Goal: Check status

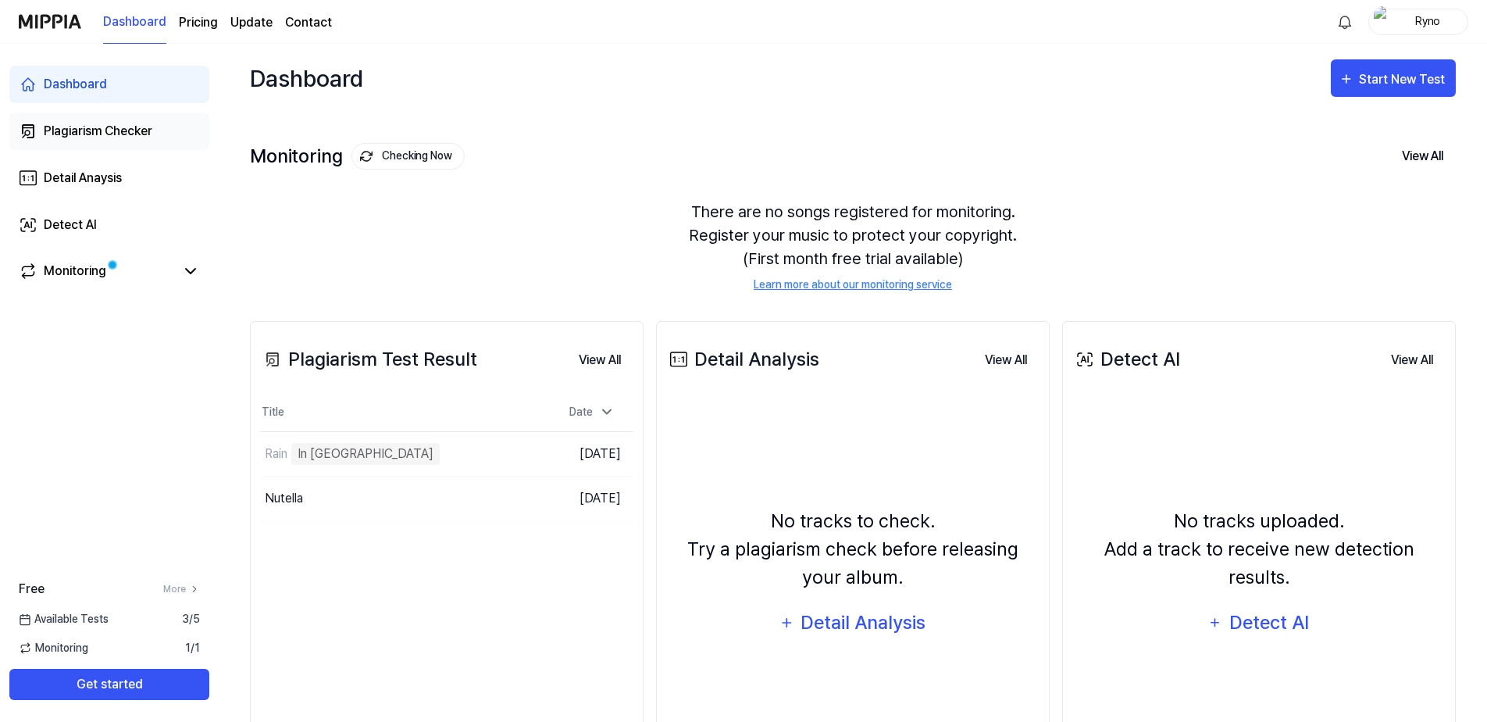
click at [98, 144] on link "Plagiarism Checker" at bounding box center [109, 130] width 200 height 37
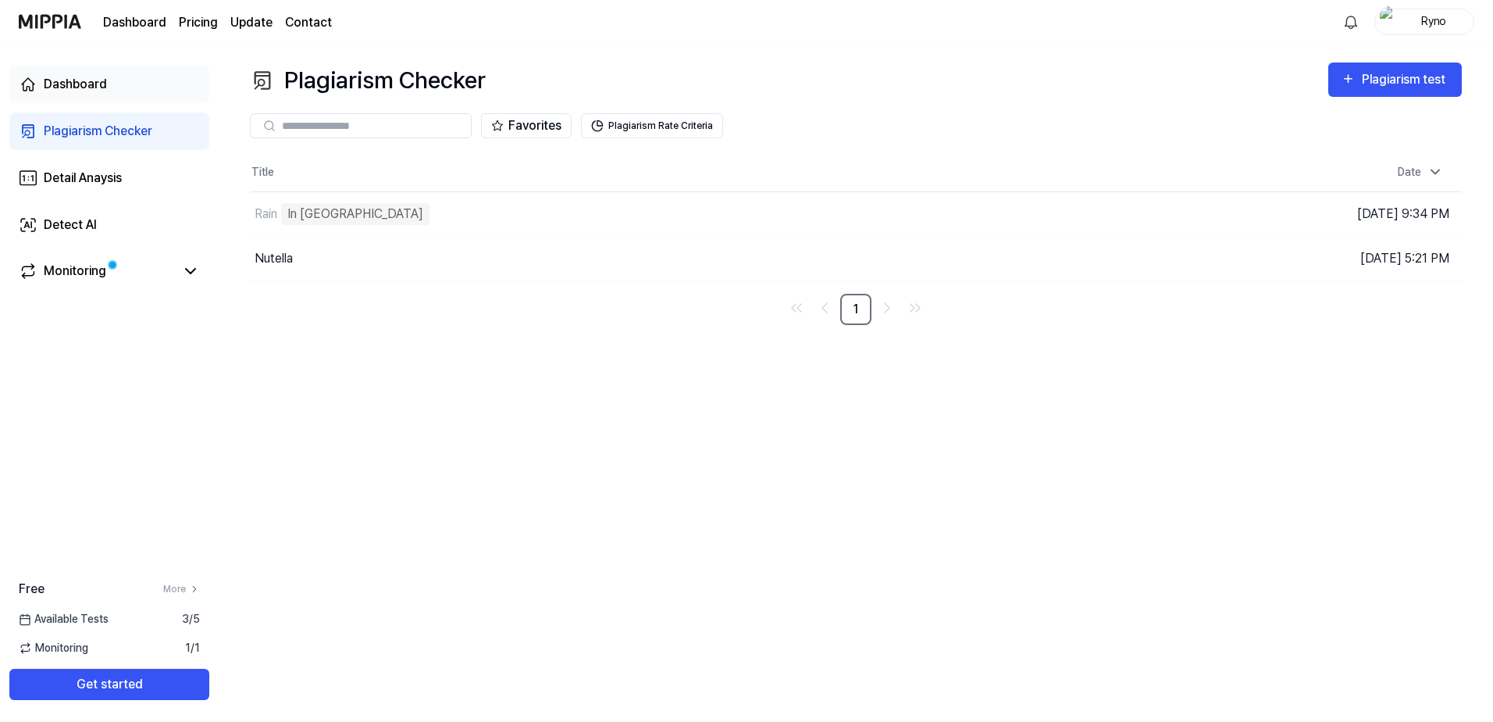
click at [93, 87] on div "Dashboard" at bounding box center [75, 84] width 63 height 19
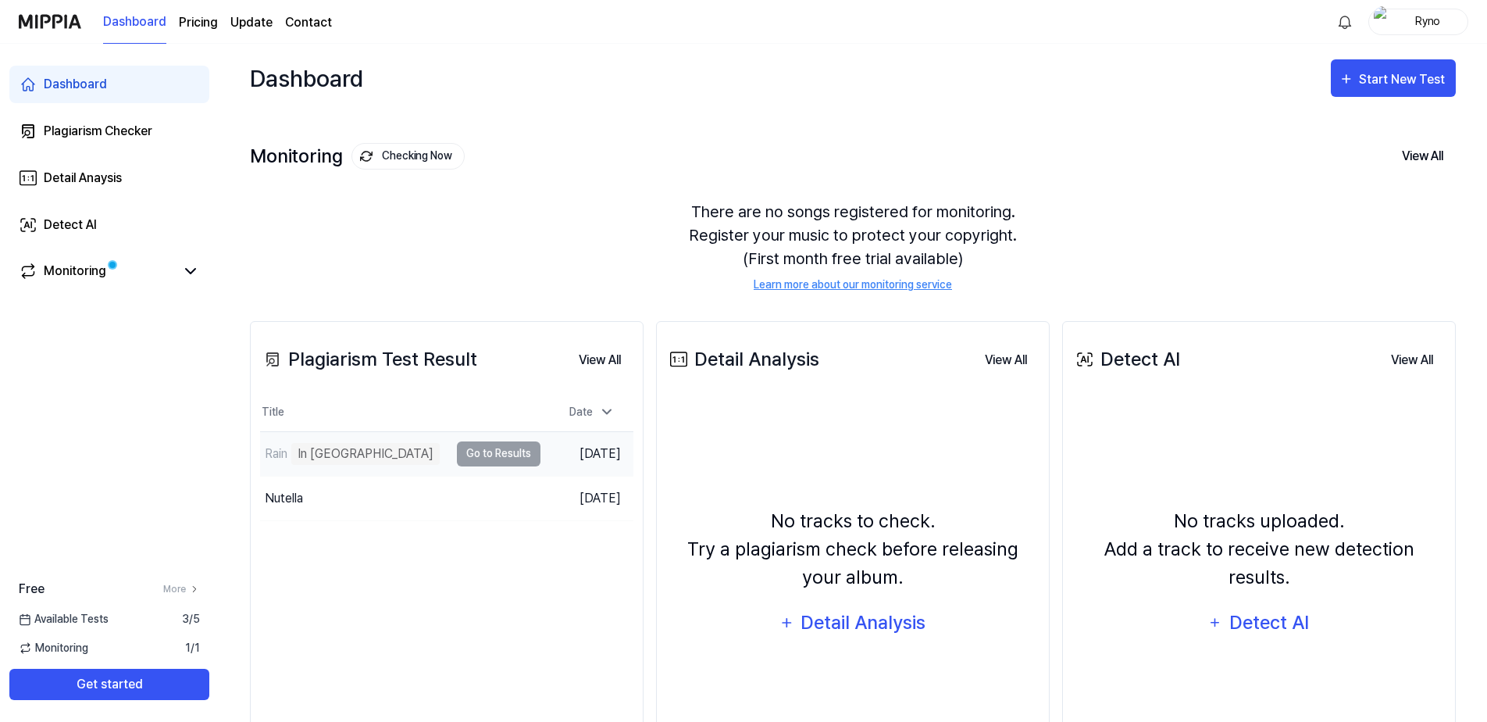
click at [438, 454] on div "Rain In Queue" at bounding box center [354, 454] width 189 height 44
click at [481, 459] on td "Rain In Queue Go to Results" at bounding box center [400, 454] width 280 height 44
click at [608, 363] on button "View All" at bounding box center [599, 359] width 67 height 31
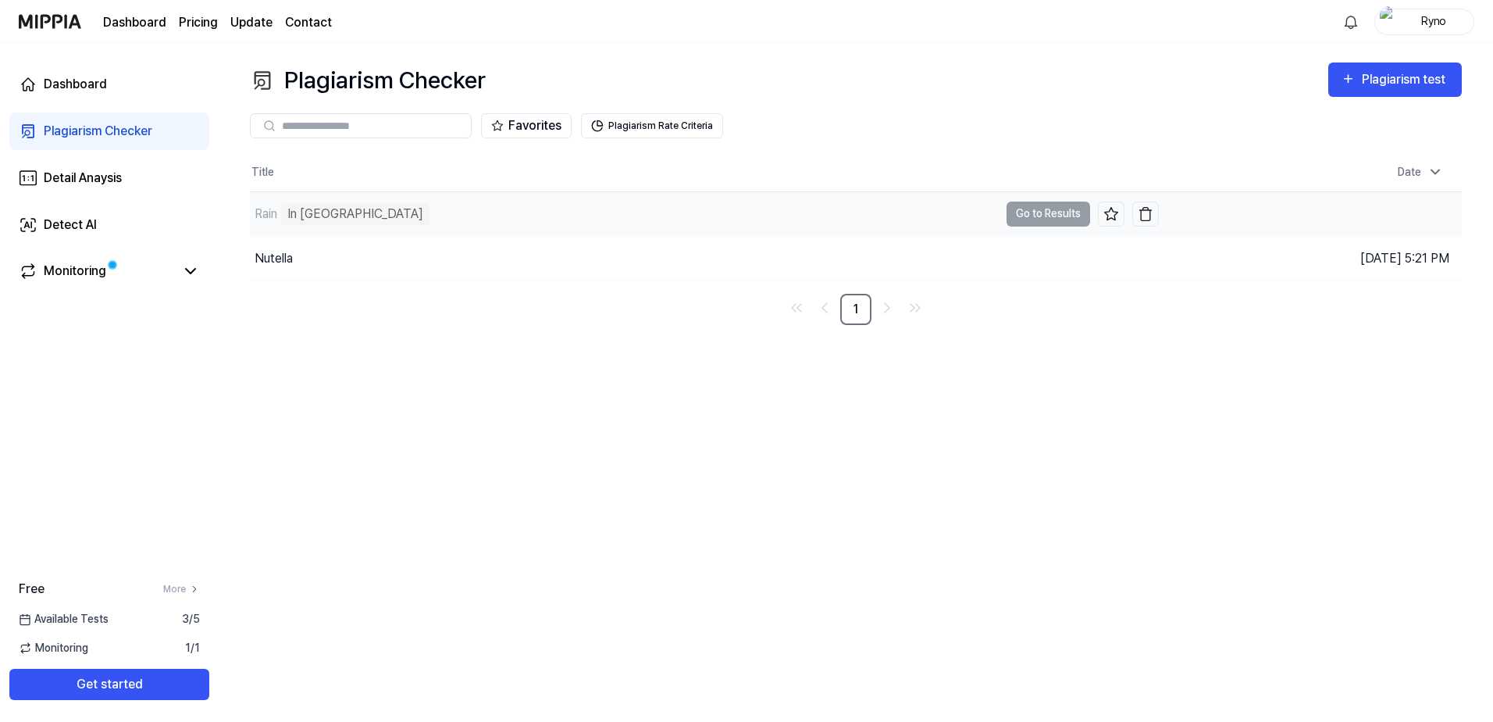
click at [1040, 213] on td "Rain In Queue Go to Results" at bounding box center [704, 214] width 909 height 44
click at [79, 209] on link "Detect AI" at bounding box center [109, 224] width 200 height 37
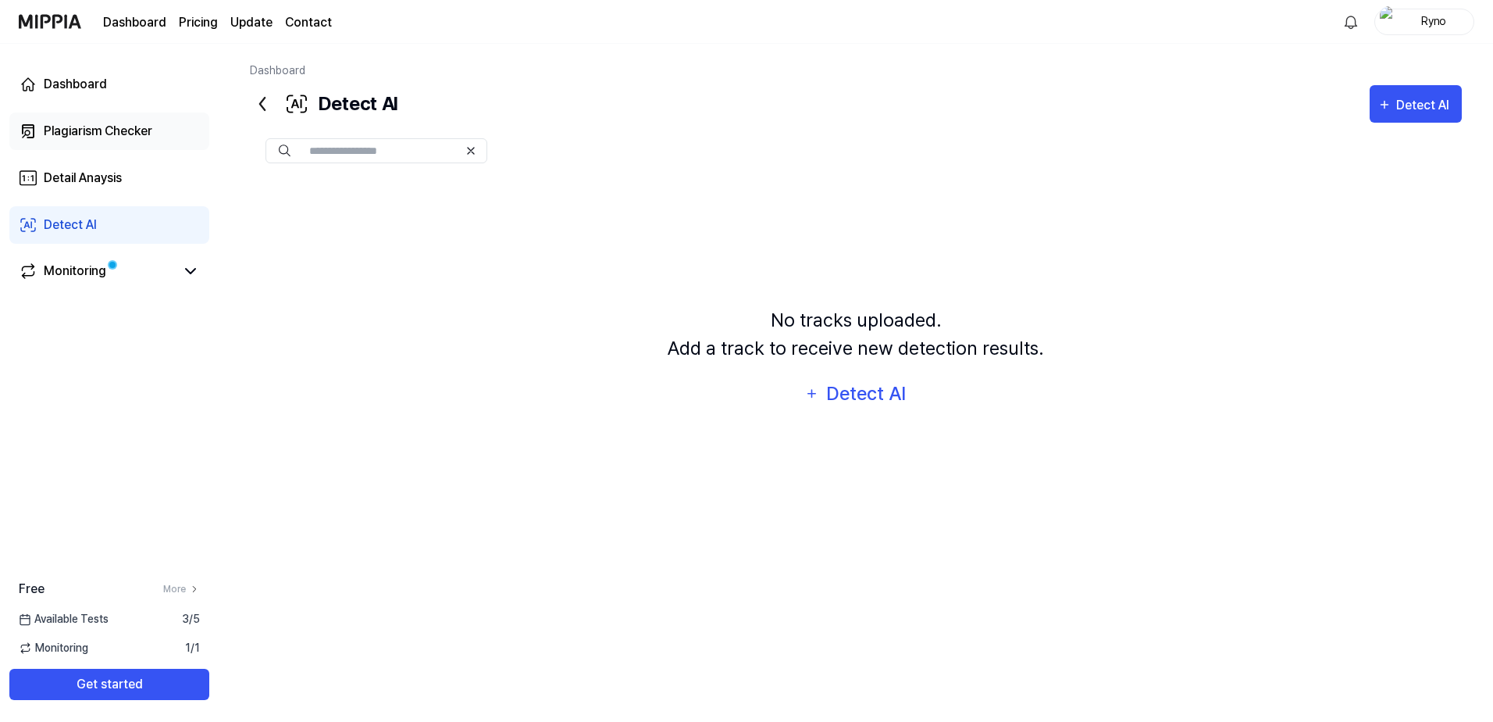
click at [113, 130] on div "Plagiarism Checker" at bounding box center [98, 131] width 109 height 19
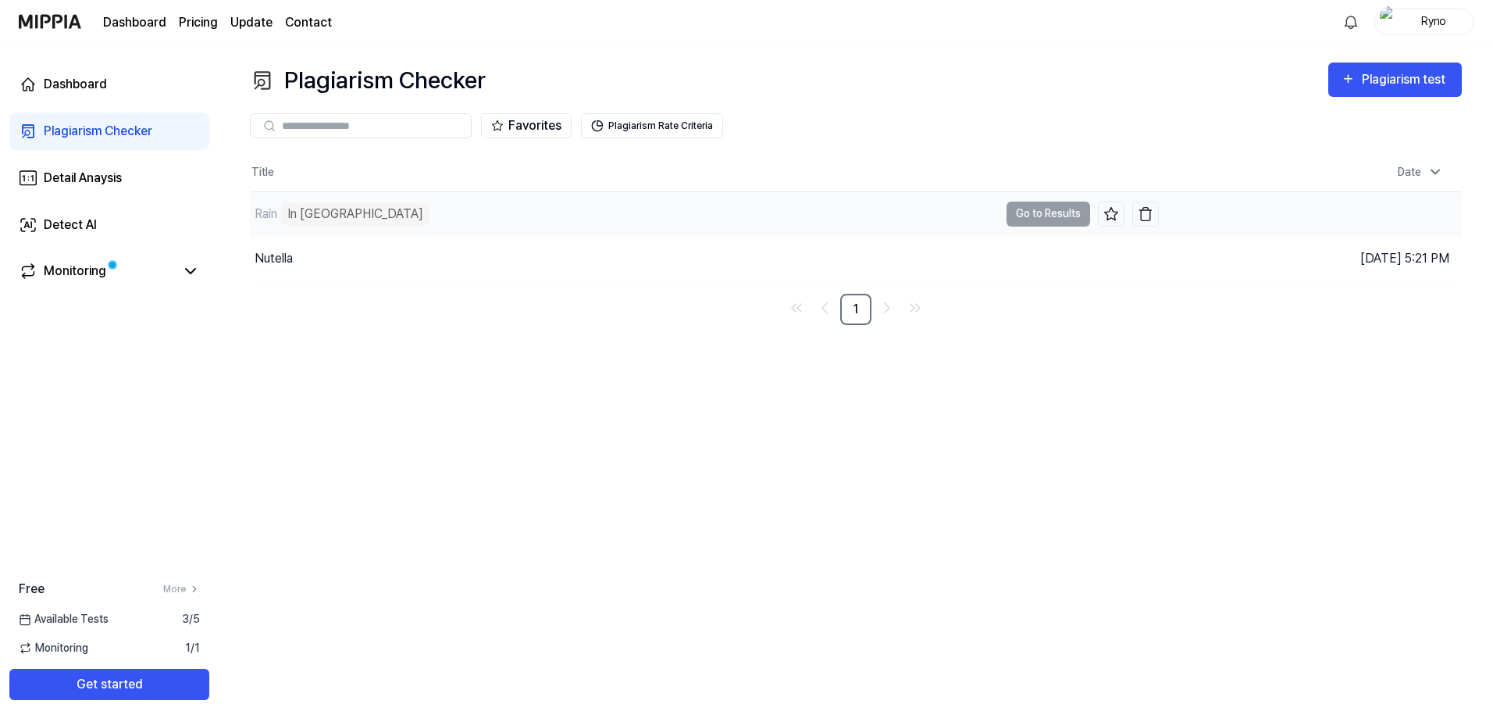
click at [369, 216] on div "Rain In Queue" at bounding box center [624, 214] width 749 height 44
click at [89, 95] on link "Dashboard" at bounding box center [109, 84] width 200 height 37
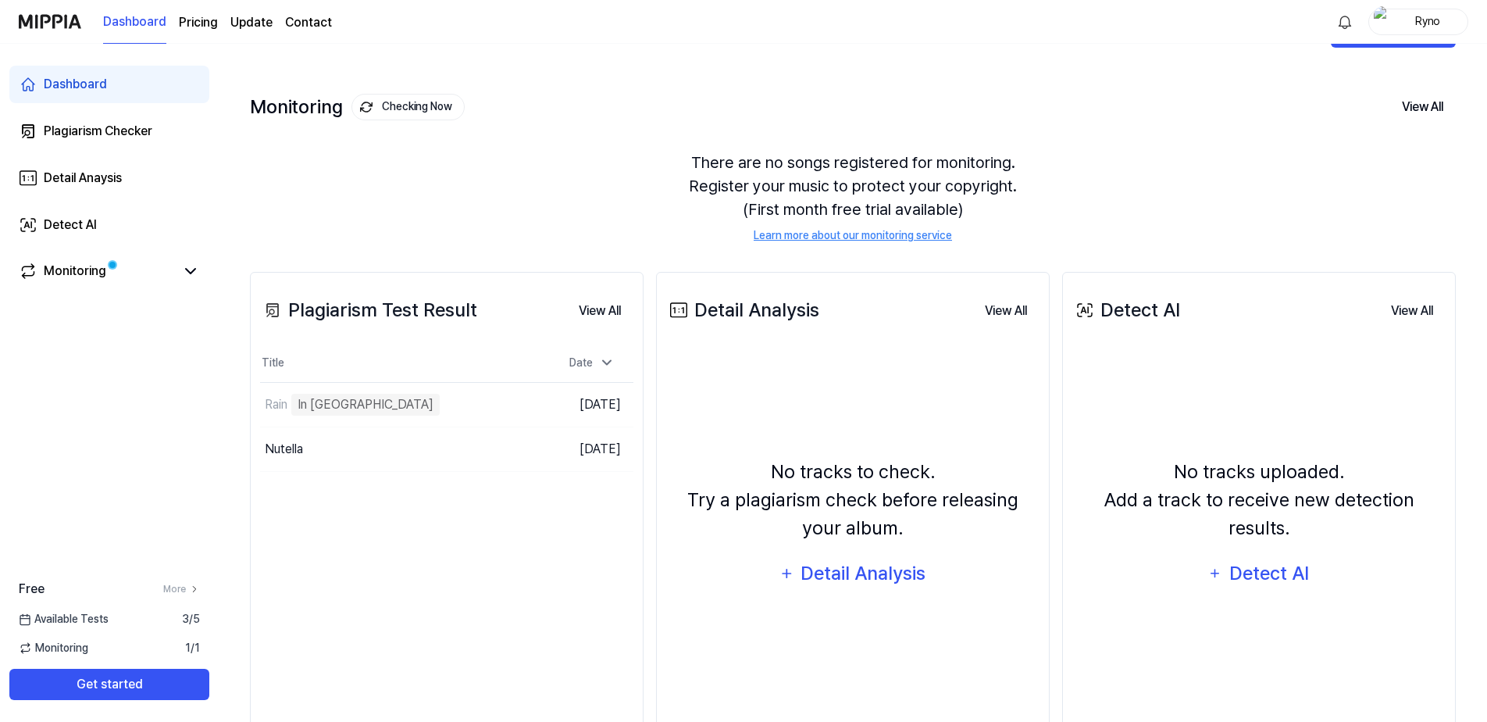
scroll to position [115, 0]
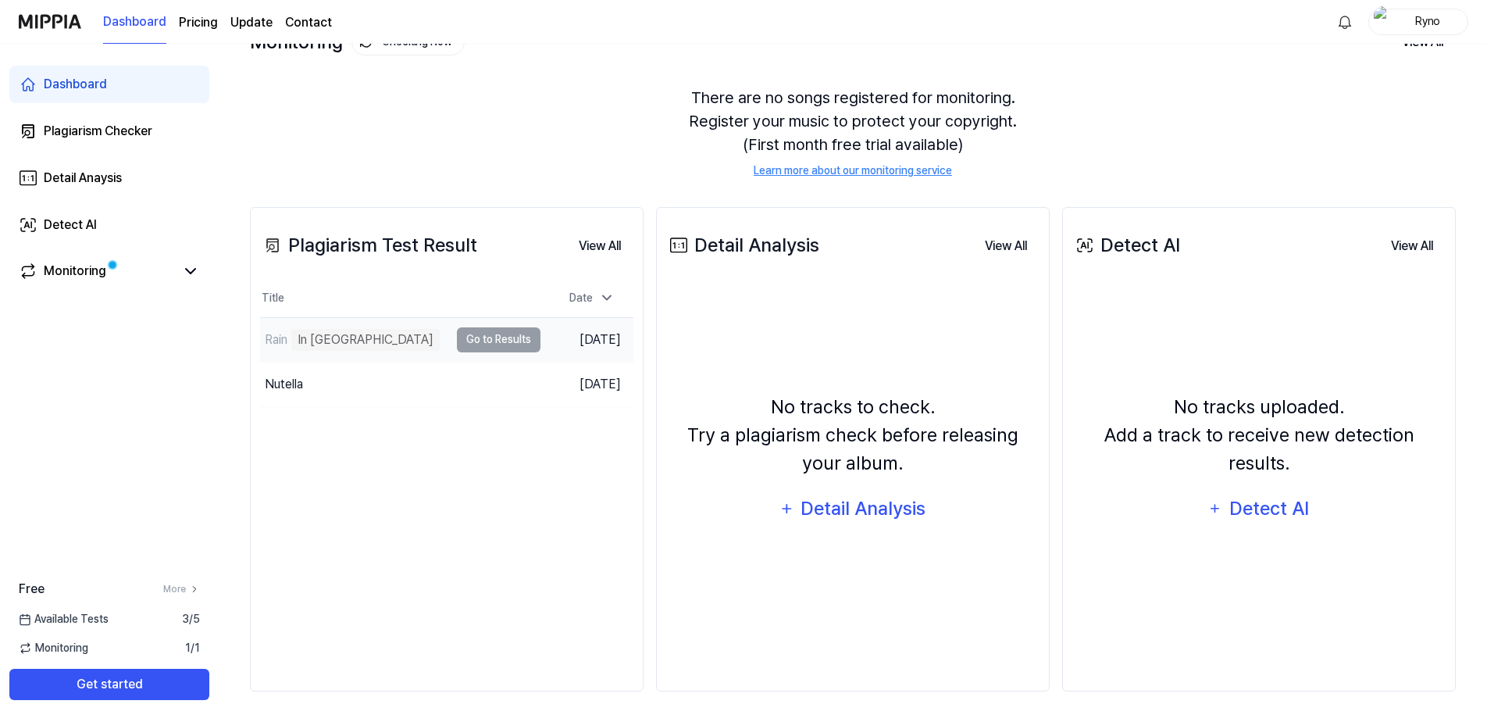
scroll to position [115, 0]
click at [567, 135] on div "There are no songs registered for monitoring. Register your music to protect yo…" at bounding box center [853, 131] width 1206 height 130
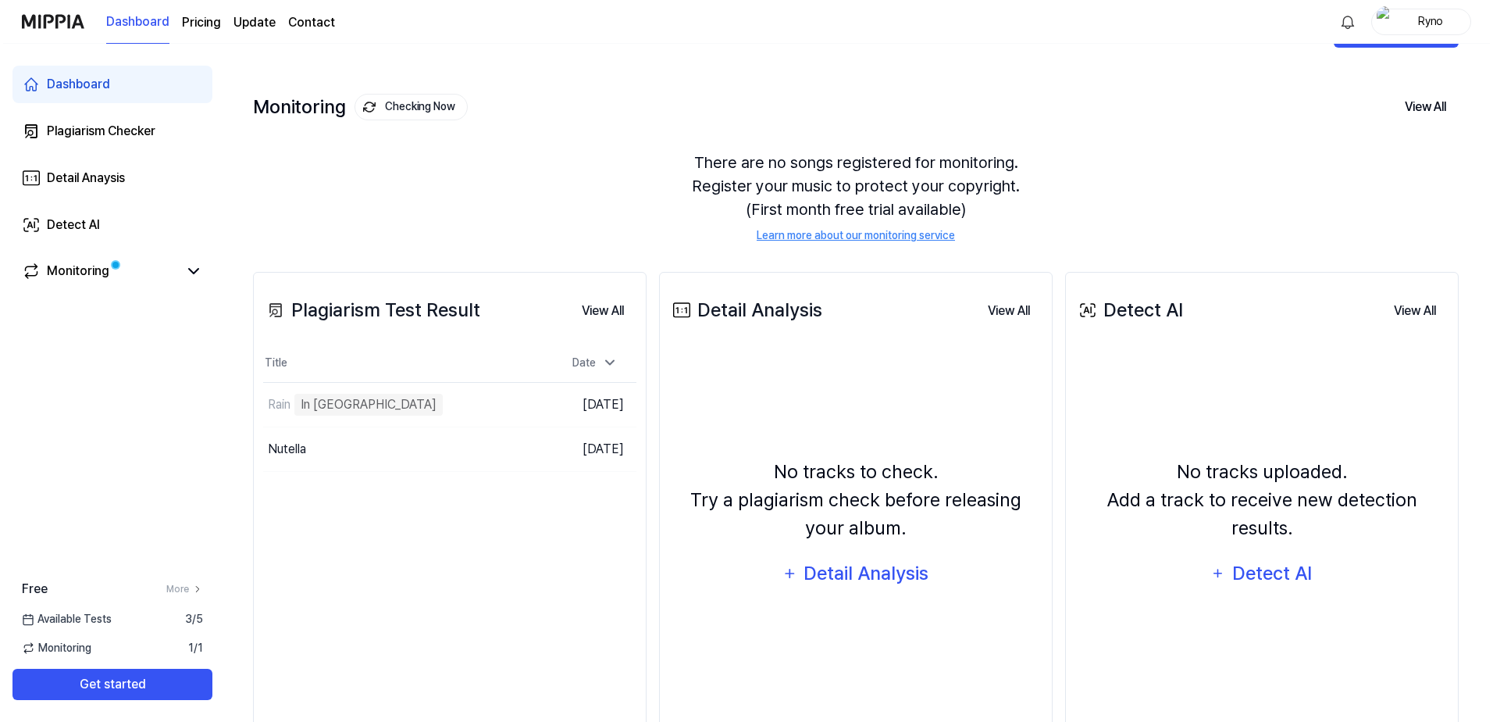
scroll to position [0, 0]
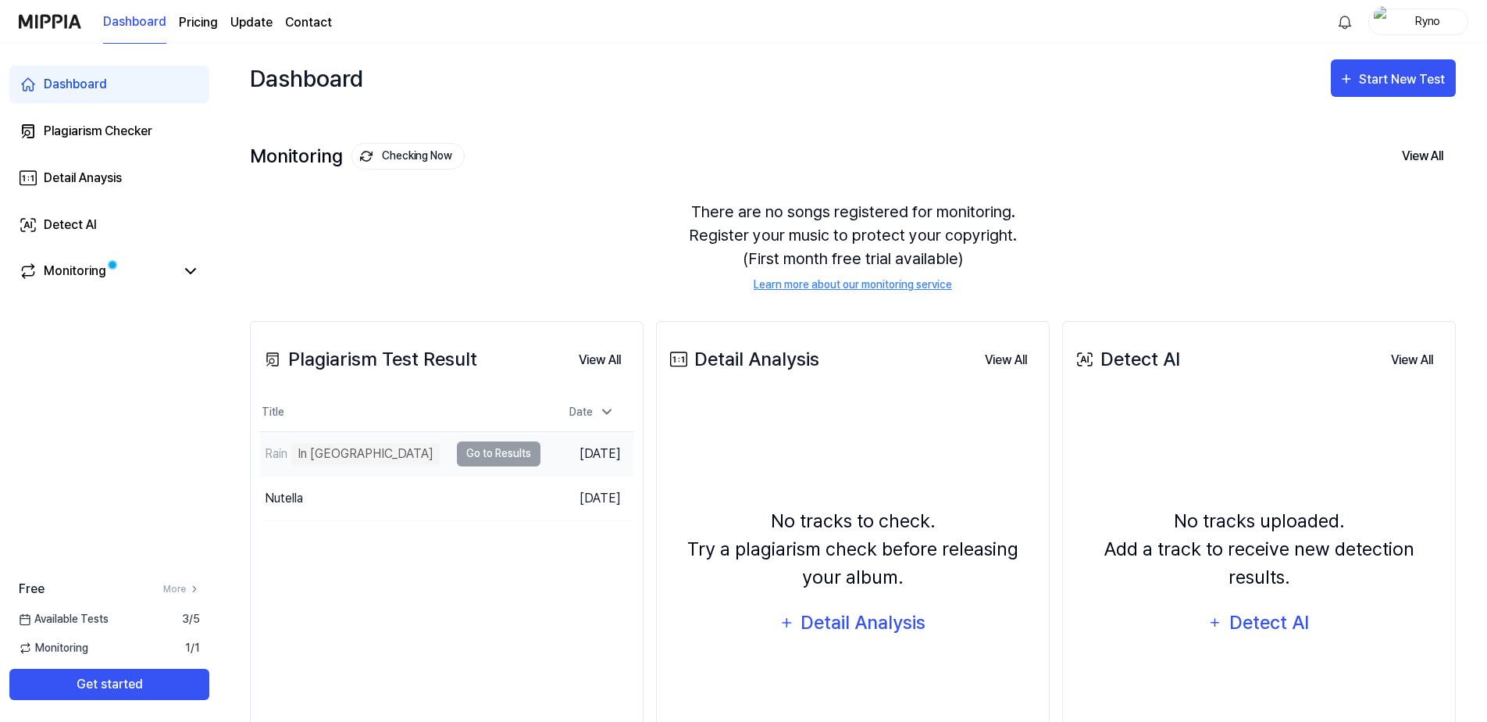
drag, startPoint x: 409, startPoint y: 452, endPoint x: 346, endPoint y: 442, distance: 64.1
click at [325, 449] on div "In Queue" at bounding box center [365, 454] width 148 height 22
click at [609, 358] on button "View All" at bounding box center [599, 359] width 67 height 31
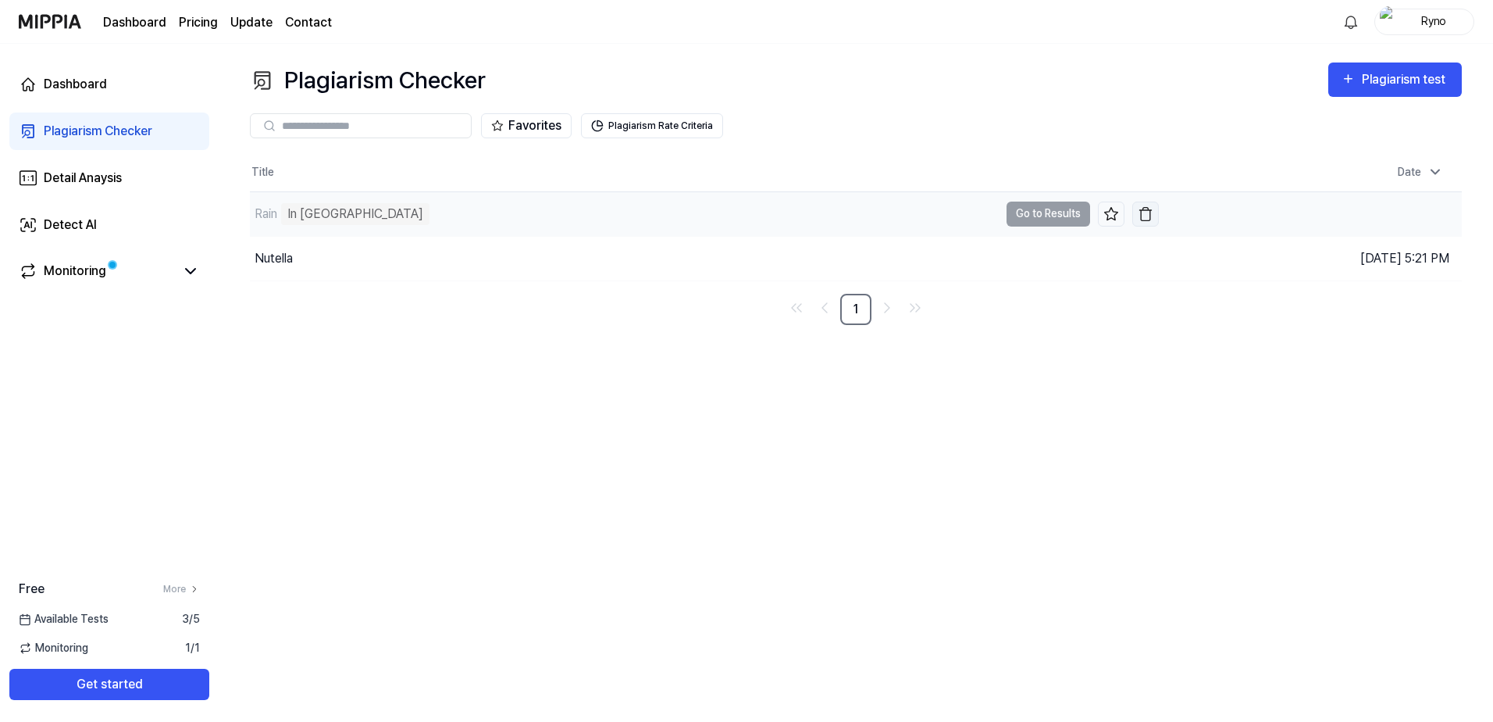
click at [1142, 218] on img "button" at bounding box center [1146, 214] width 16 height 16
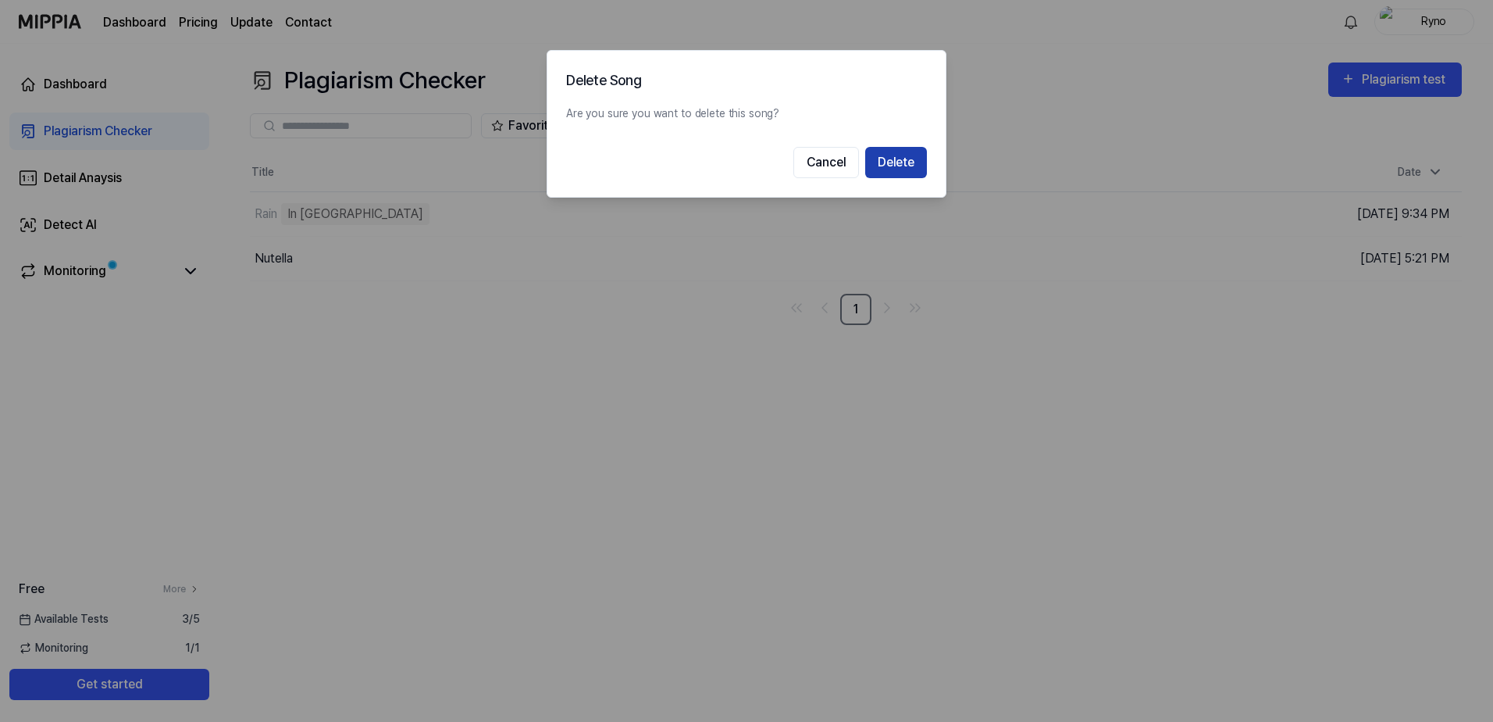
click at [898, 169] on button "Delete" at bounding box center [896, 162] width 62 height 31
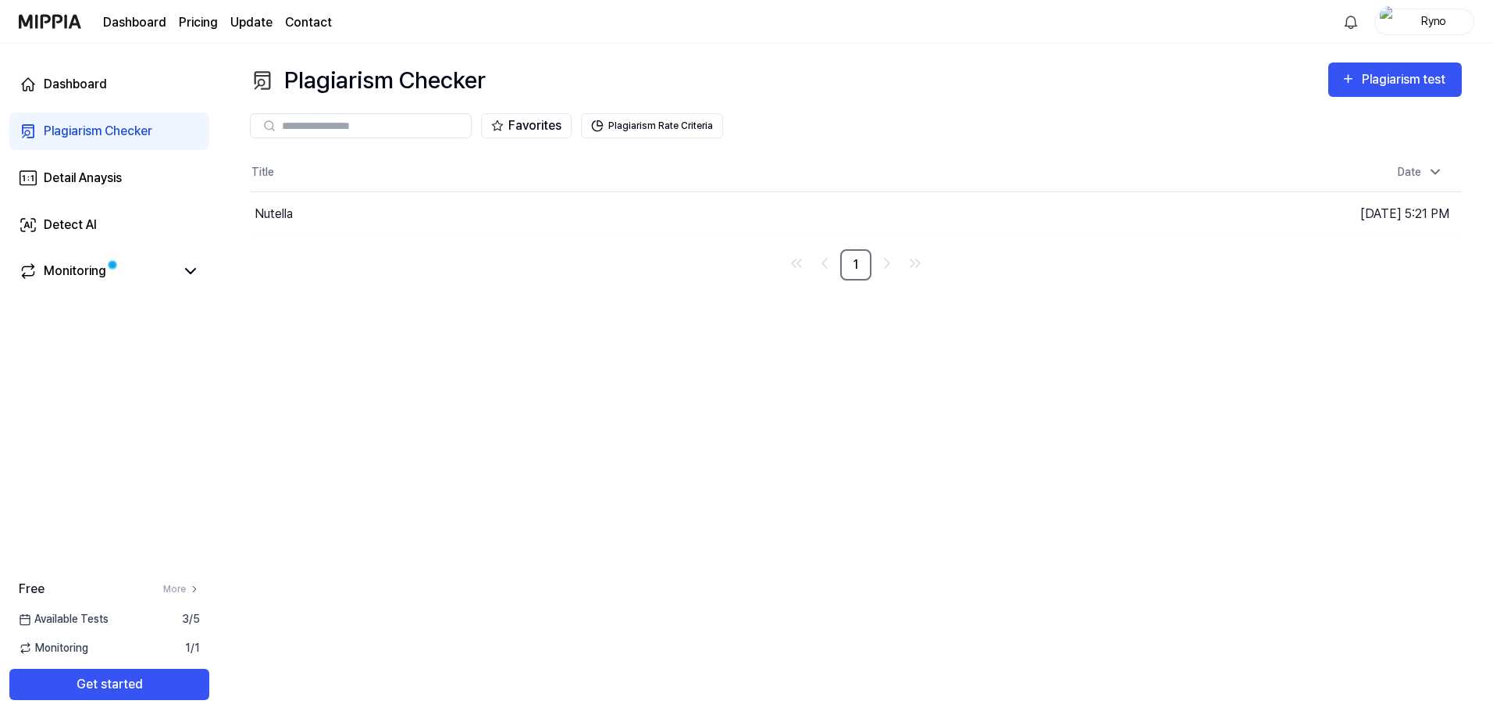
click at [1436, 21] on div "Ryno" at bounding box center [1433, 20] width 61 height 17
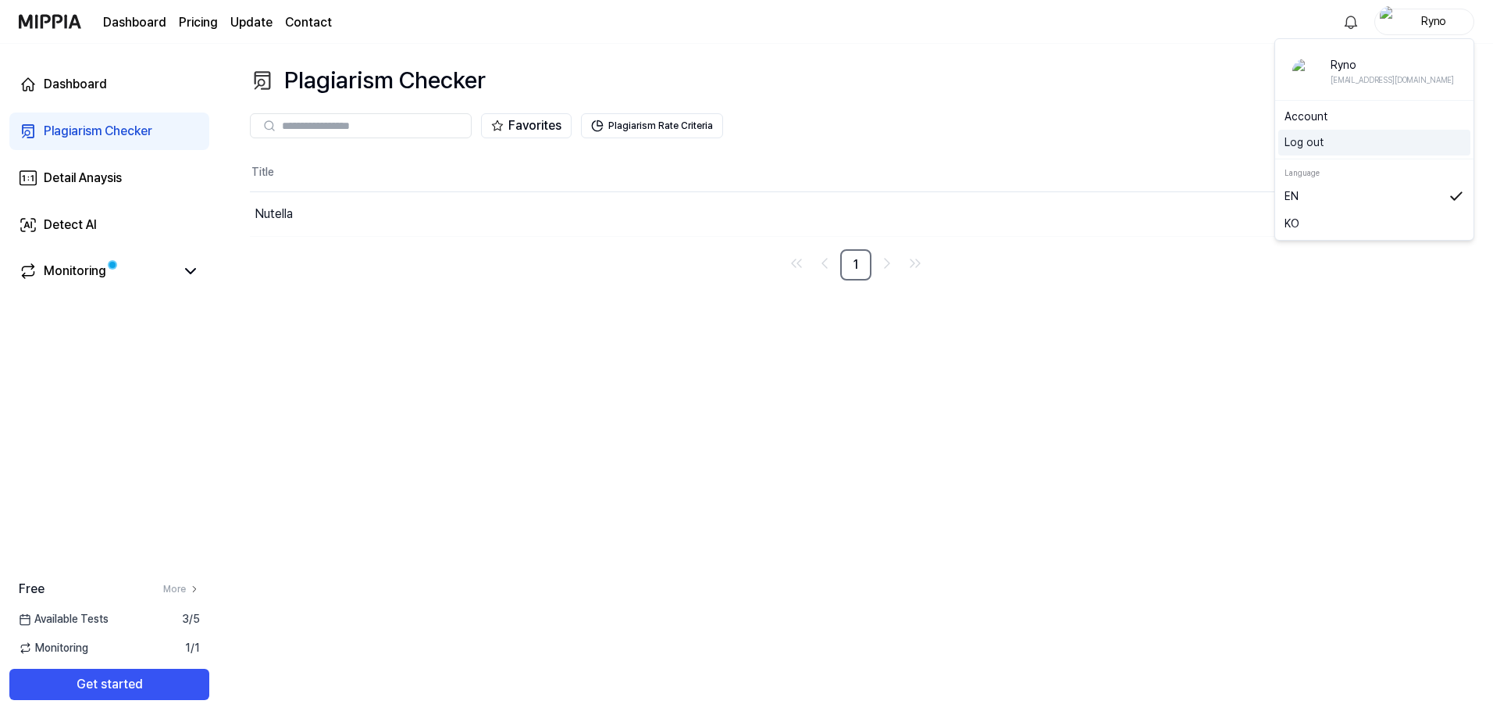
click at [1334, 141] on button "Log out" at bounding box center [1375, 142] width 180 height 16
